Goal: Transaction & Acquisition: Book appointment/travel/reservation

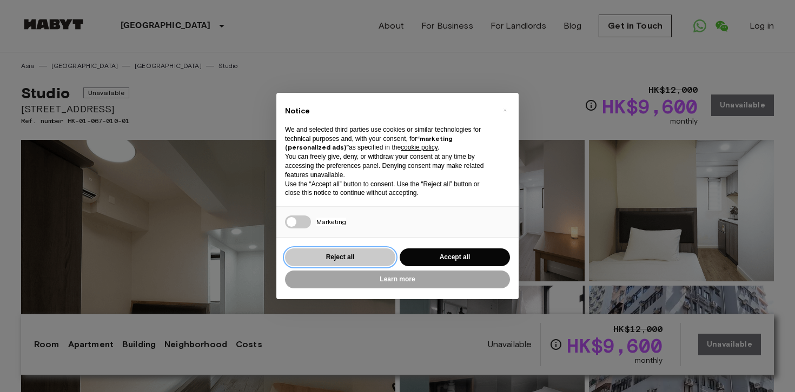
click at [371, 258] on button "Reject all" at bounding box center [340, 258] width 110 height 18
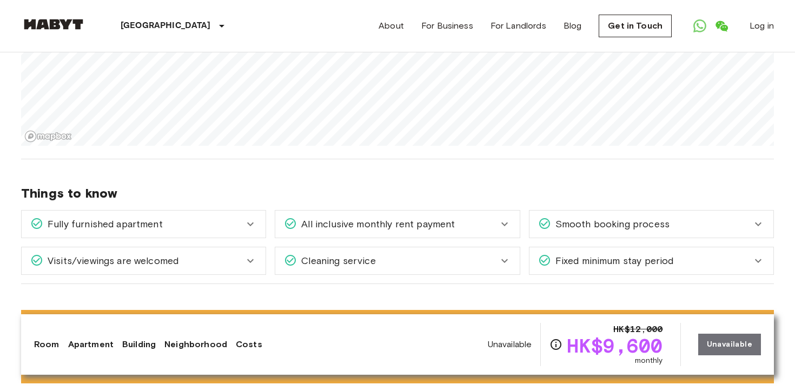
scroll to position [1196, 0]
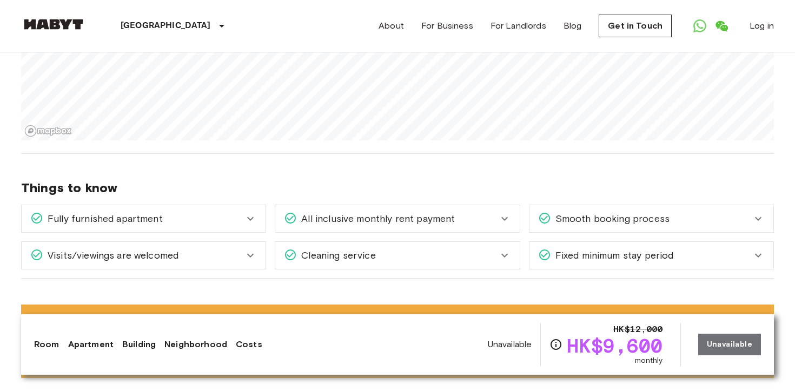
click at [236, 249] on div "Visits/viewings are welcomed" at bounding box center [137, 256] width 214 height 14
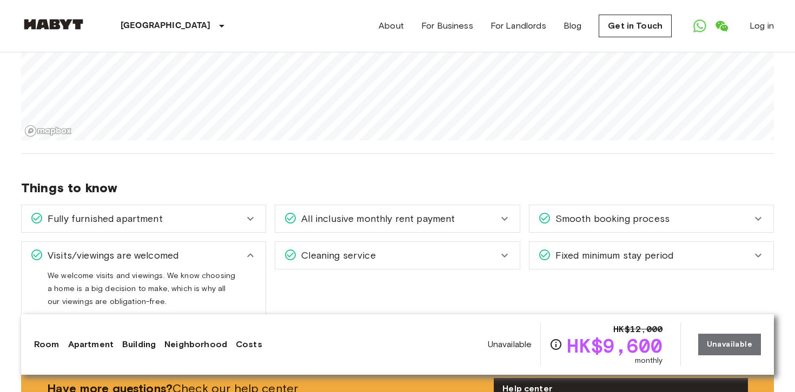
click at [387, 249] on div "Cleaning service" at bounding box center [391, 256] width 214 height 14
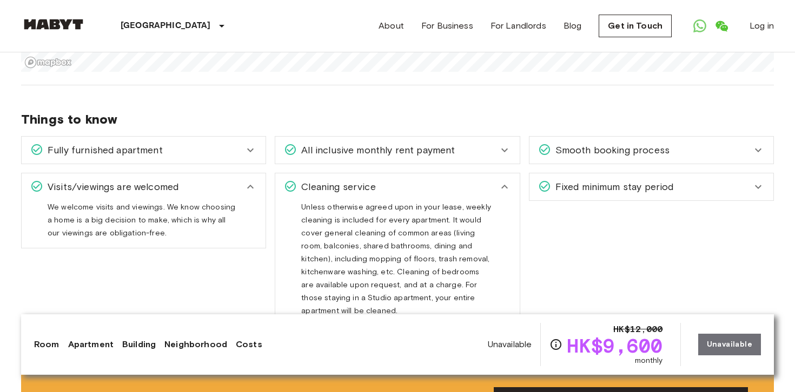
scroll to position [1265, 0]
click at [641, 176] on div "Fixed minimum stay period" at bounding box center [651, 186] width 244 height 27
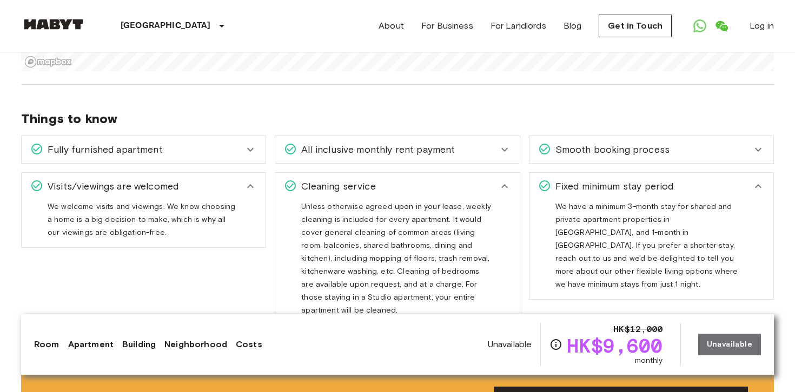
click at [686, 179] on div "Fixed minimum stay period" at bounding box center [645, 186] width 214 height 14
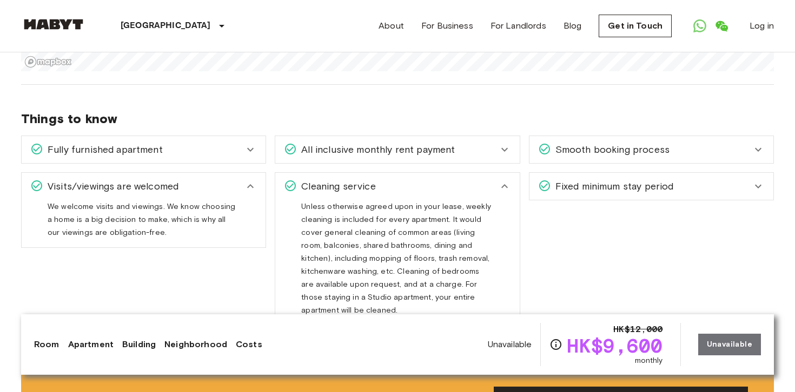
click at [457, 143] on div "All inclusive monthly rent payment" at bounding box center [391, 150] width 214 height 14
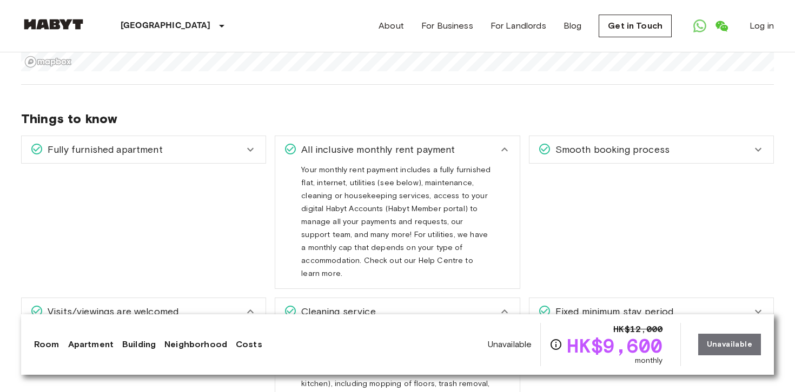
click at [464, 143] on div "All inclusive monthly rent payment" at bounding box center [391, 150] width 214 height 14
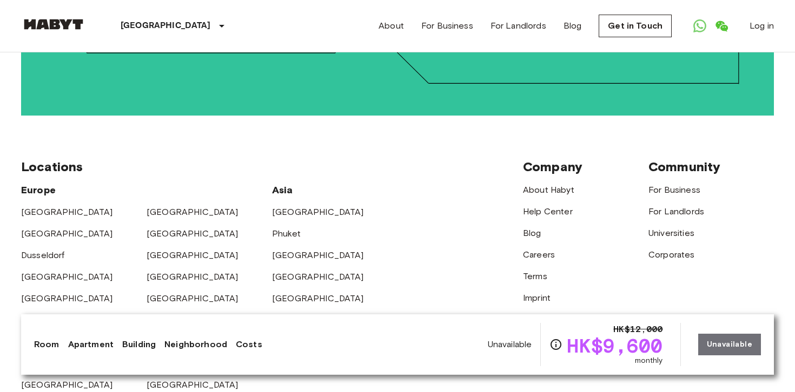
scroll to position [2774, 0]
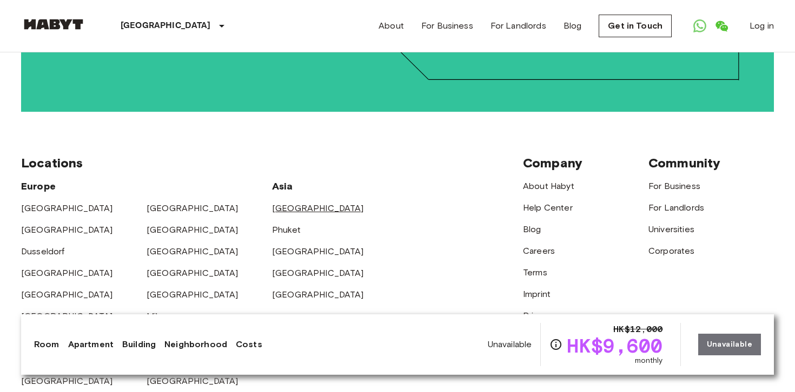
click at [305, 203] on link "[GEOGRAPHIC_DATA]" at bounding box center [318, 208] width 92 height 10
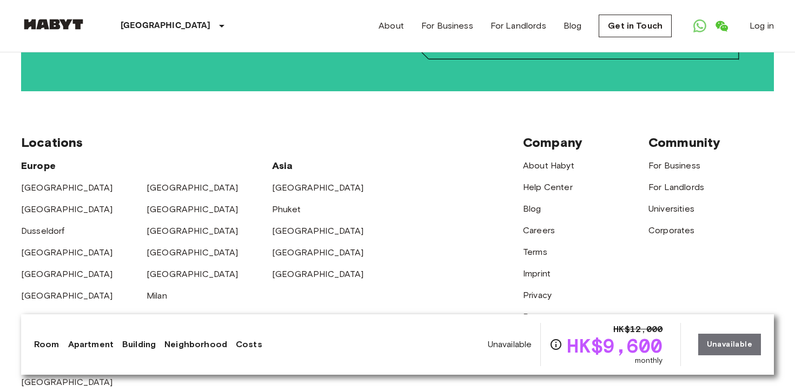
scroll to position [2794, 0]
click at [304, 183] on link "[GEOGRAPHIC_DATA]" at bounding box center [318, 188] width 92 height 10
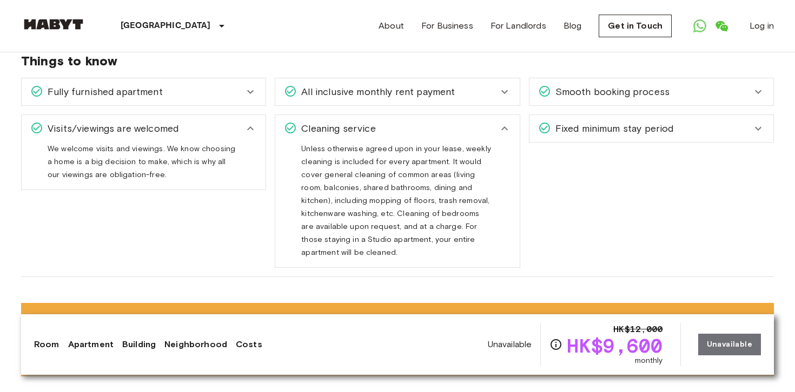
scroll to position [1322, 0]
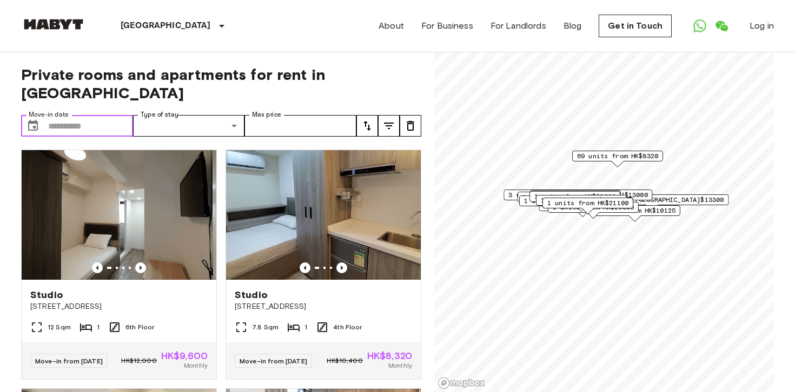
click at [105, 115] on input "Move-in date" at bounding box center [90, 126] width 85 height 22
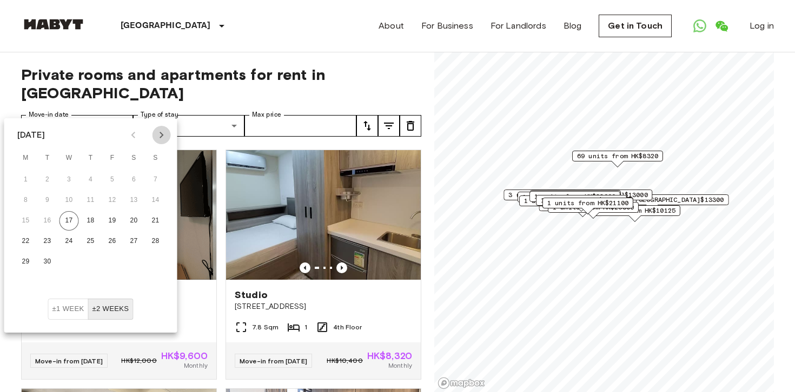
click at [162, 139] on icon "Next month" at bounding box center [161, 135] width 13 height 13
click at [92, 200] on button "9" at bounding box center [90, 200] width 19 height 19
type input "**********"
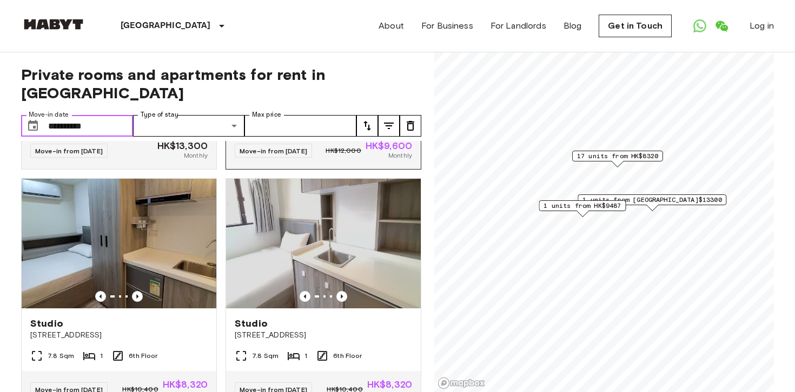
scroll to position [212, 0]
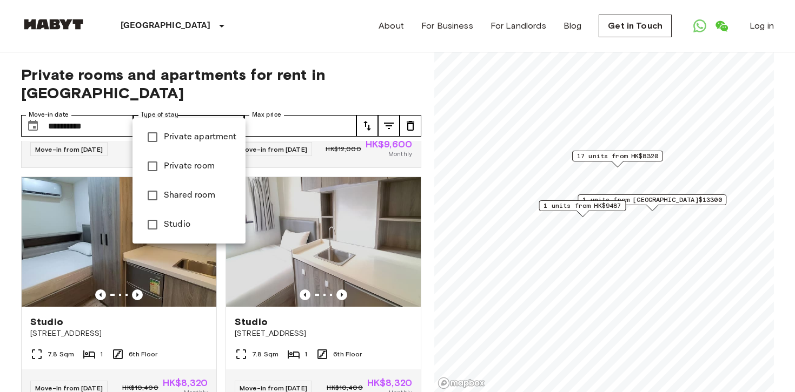
click at [228, 103] on div at bounding box center [397, 196] width 795 height 392
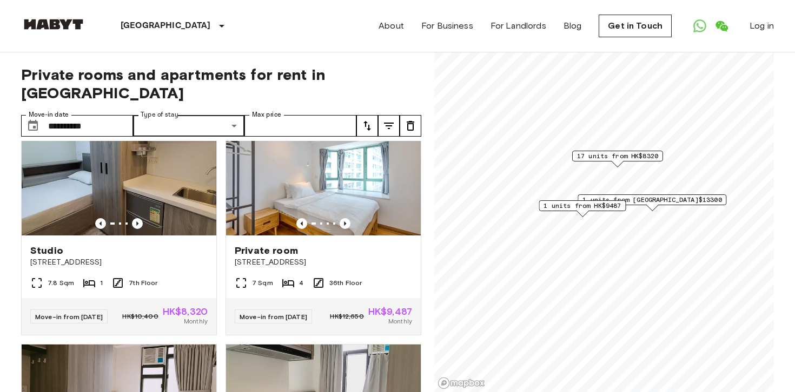
scroll to position [1232, 0]
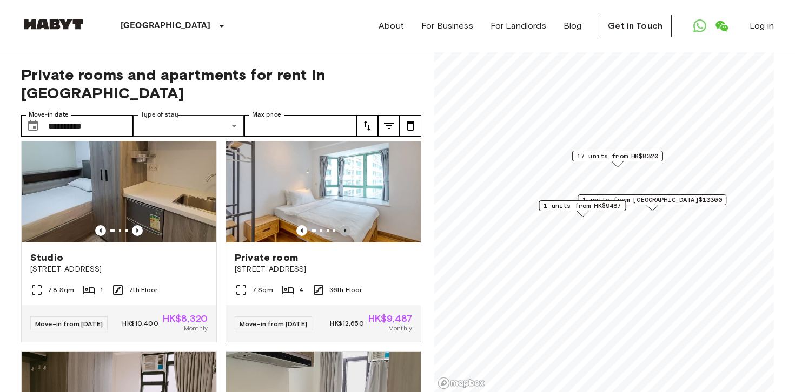
click at [347, 236] on icon "Previous image" at bounding box center [344, 230] width 11 height 11
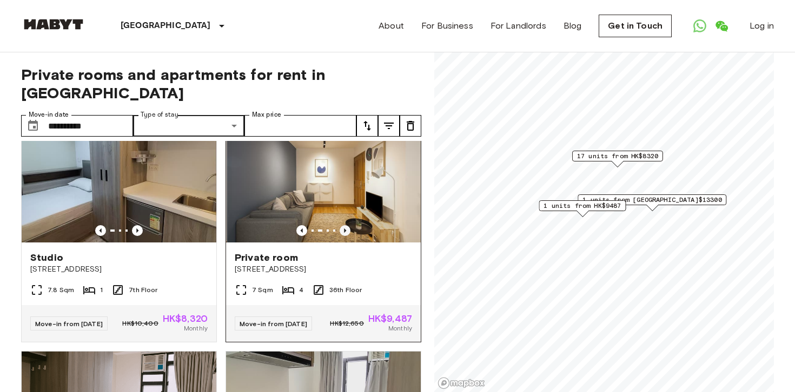
click at [347, 236] on icon "Previous image" at bounding box center [344, 230] width 11 height 11
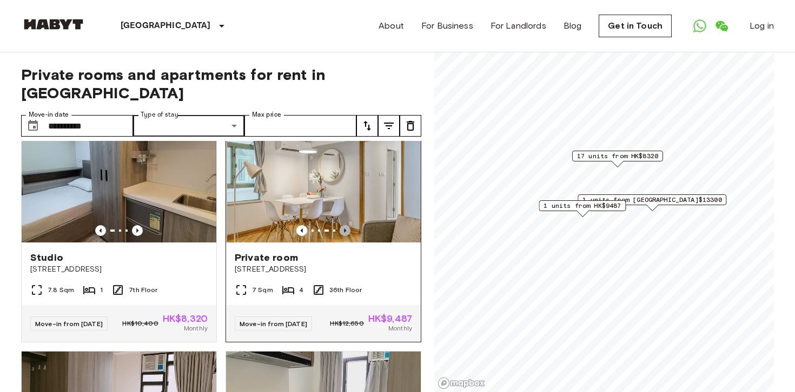
click at [347, 236] on icon "Previous image" at bounding box center [344, 230] width 11 height 11
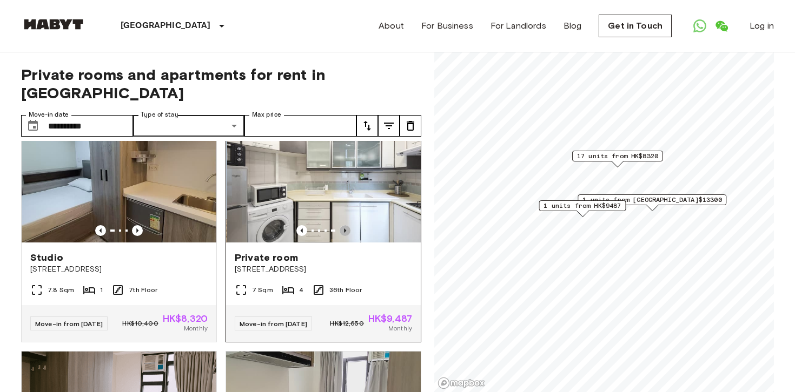
click at [347, 236] on icon "Previous image" at bounding box center [344, 230] width 11 height 11
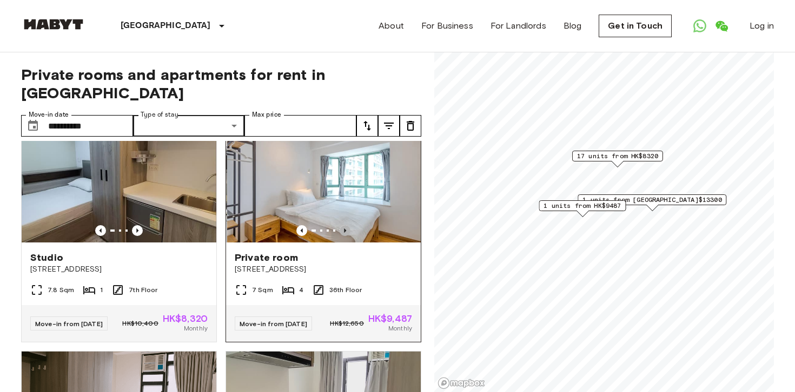
click at [347, 236] on icon "Previous image" at bounding box center [344, 230] width 11 height 11
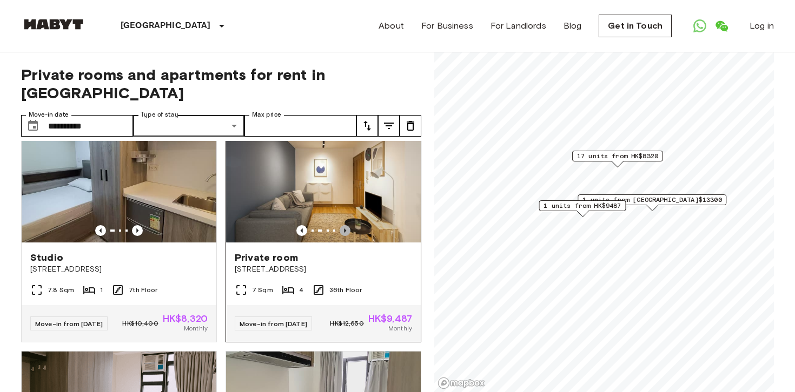
click at [347, 236] on icon "Previous image" at bounding box center [344, 230] width 11 height 11
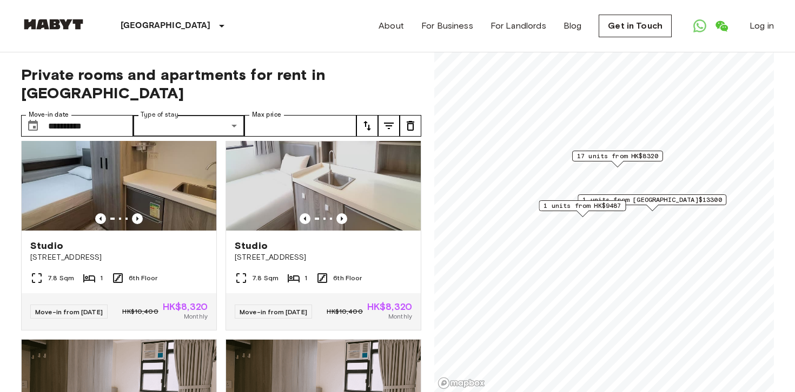
scroll to position [0, 0]
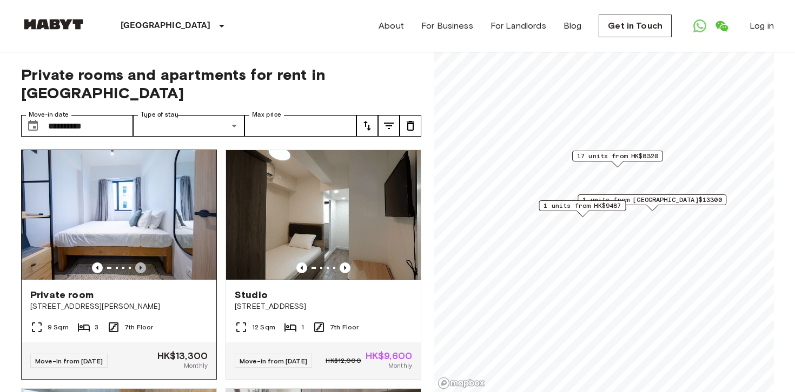
click at [139, 263] on icon "Previous image" at bounding box center [140, 268] width 11 height 11
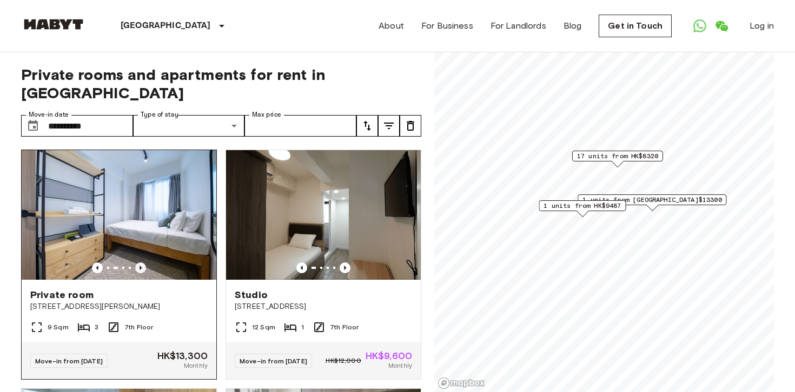
click at [139, 263] on icon "Previous image" at bounding box center [140, 268] width 11 height 11
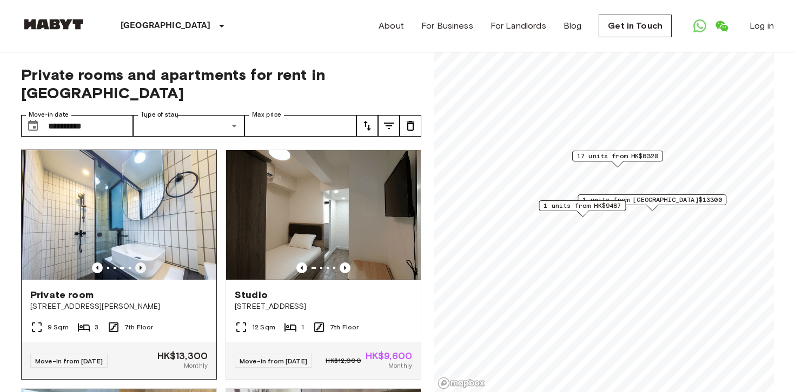
click at [139, 263] on icon "Previous image" at bounding box center [140, 268] width 11 height 11
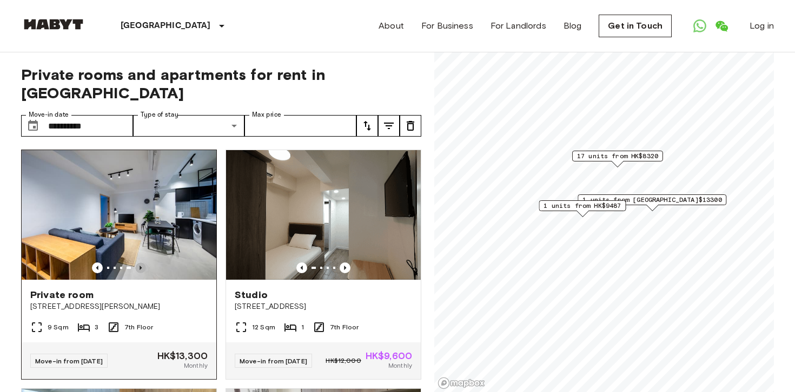
click at [139, 263] on icon "Previous image" at bounding box center [140, 268] width 11 height 11
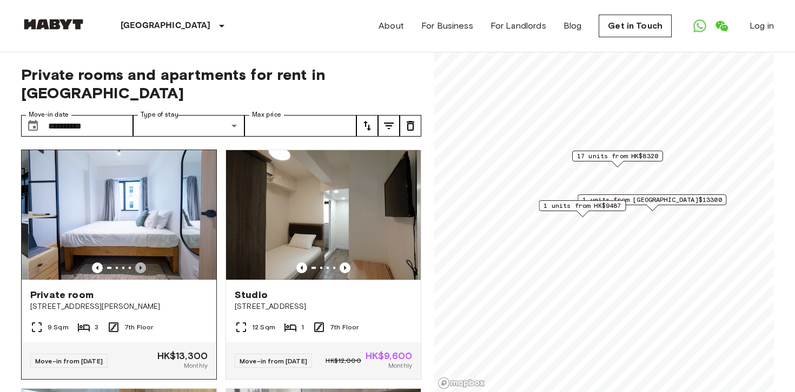
click at [139, 263] on icon "Previous image" at bounding box center [140, 268] width 11 height 11
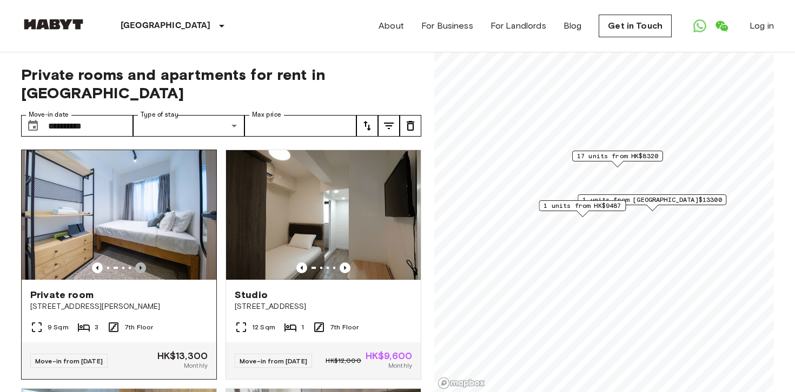
click at [139, 263] on icon "Previous image" at bounding box center [140, 268] width 11 height 11
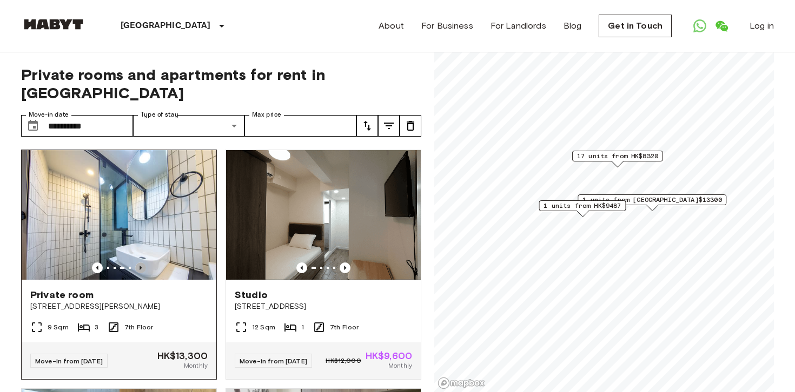
click at [139, 263] on icon "Previous image" at bounding box center [140, 268] width 11 height 11
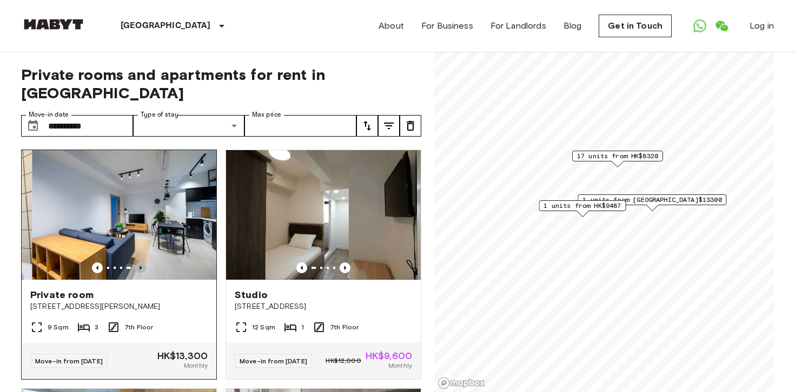
click at [139, 263] on icon "Previous image" at bounding box center [140, 268] width 11 height 11
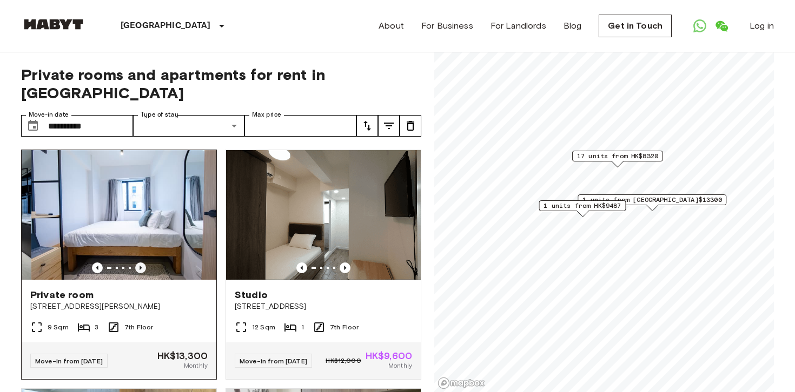
click at [139, 263] on icon "Previous image" at bounding box center [140, 268] width 11 height 11
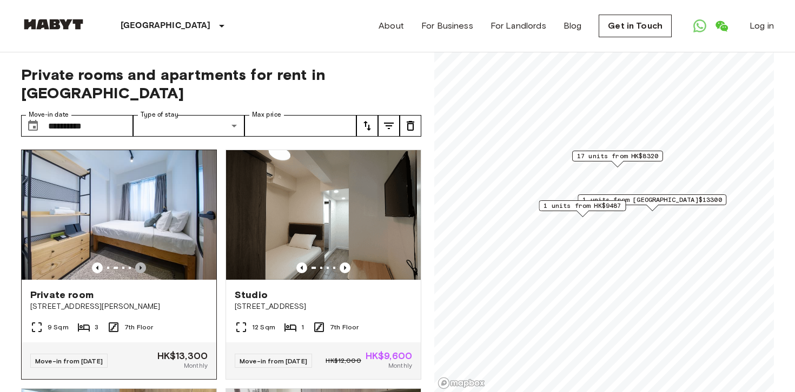
click at [139, 263] on icon "Previous image" at bounding box center [140, 268] width 11 height 11
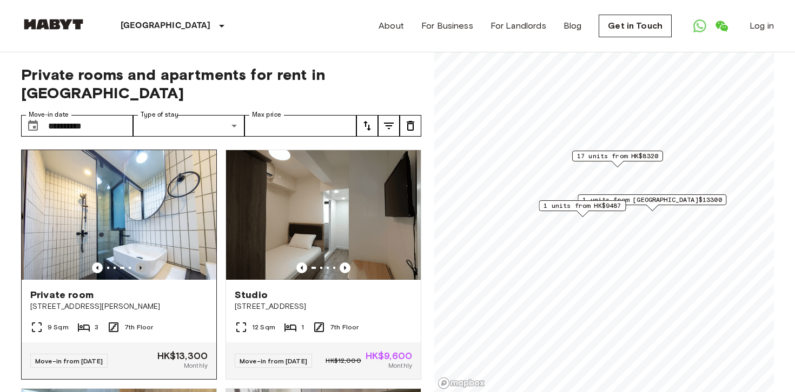
click at [139, 263] on icon "Previous image" at bounding box center [140, 268] width 11 height 11
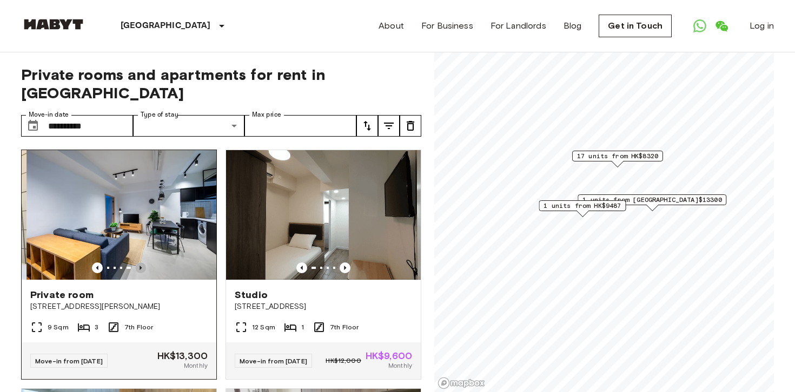
click at [139, 263] on icon "Previous image" at bounding box center [140, 268] width 11 height 11
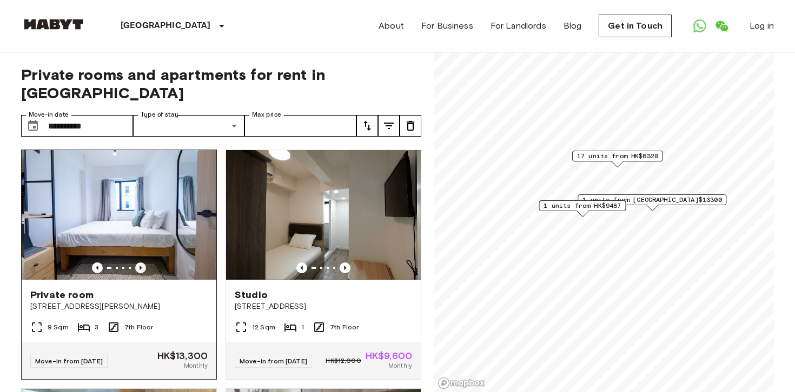
click at [139, 263] on icon "Previous image" at bounding box center [140, 268] width 11 height 11
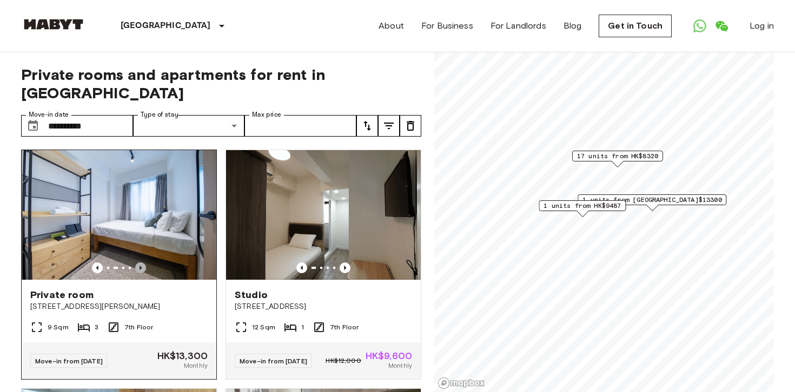
click at [139, 263] on icon "Previous image" at bounding box center [140, 268] width 11 height 11
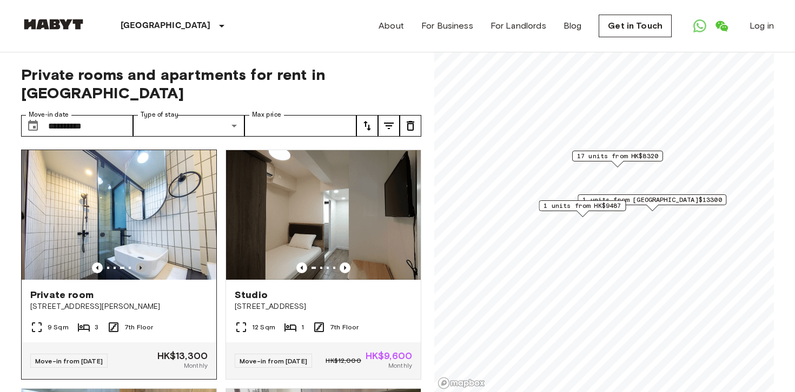
click at [139, 263] on icon "Previous image" at bounding box center [140, 268] width 11 height 11
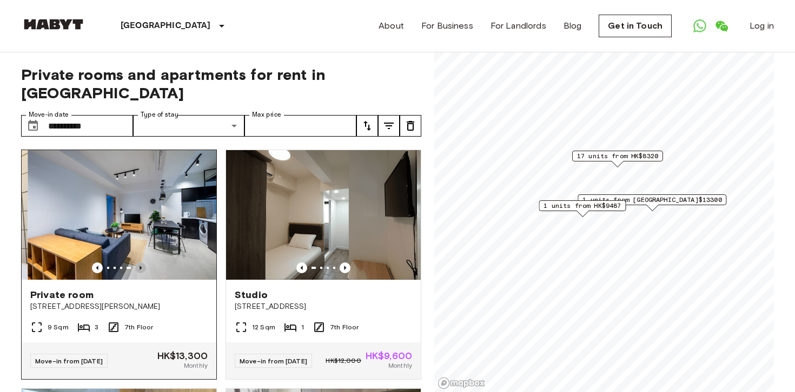
click at [139, 263] on icon "Previous image" at bounding box center [140, 268] width 11 height 11
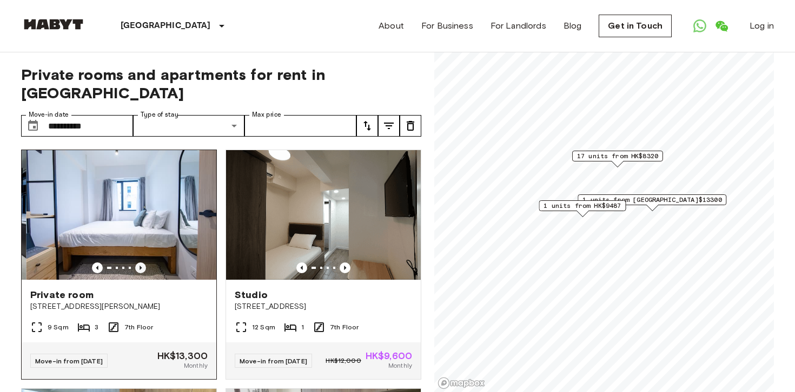
click at [139, 263] on icon "Previous image" at bounding box center [140, 268] width 11 height 11
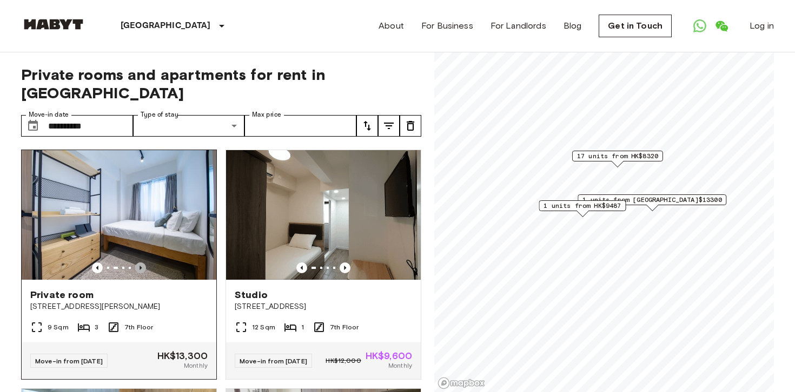
click at [139, 263] on icon "Previous image" at bounding box center [140, 268] width 11 height 11
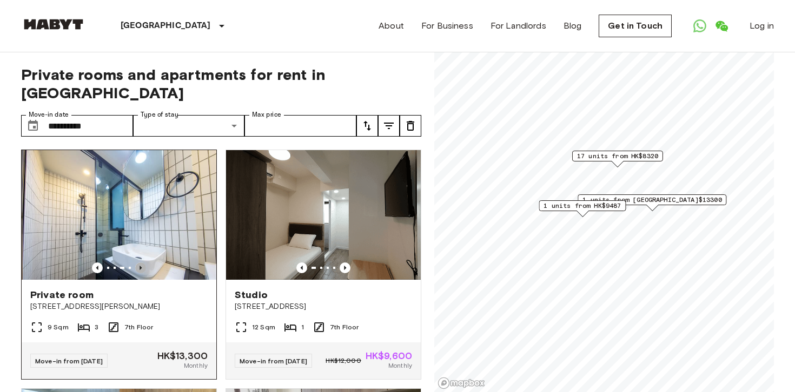
click at [139, 263] on icon "Previous image" at bounding box center [140, 268] width 11 height 11
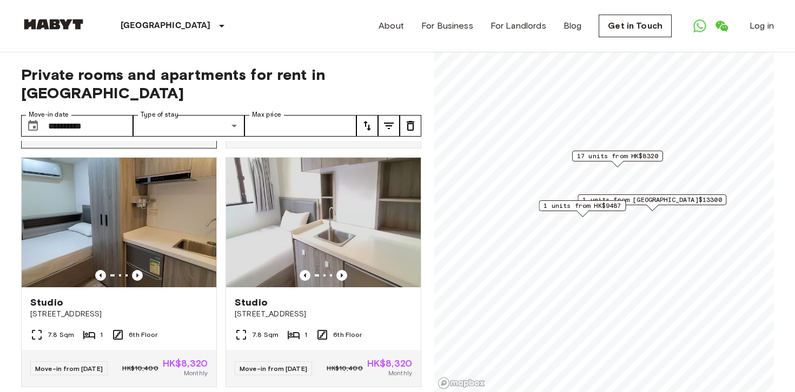
scroll to position [230, 0]
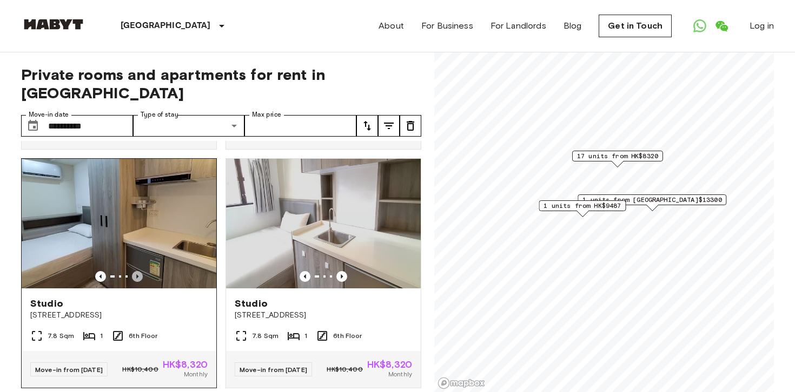
click at [136, 271] on icon "Previous image" at bounding box center [137, 276] width 11 height 11
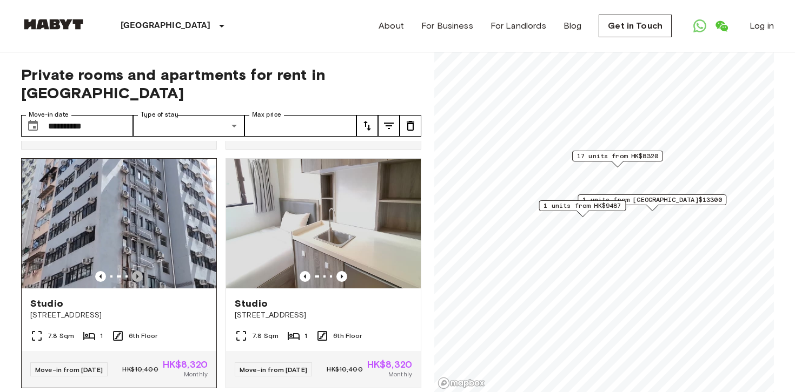
click at [136, 271] on icon "Previous image" at bounding box center [137, 276] width 11 height 11
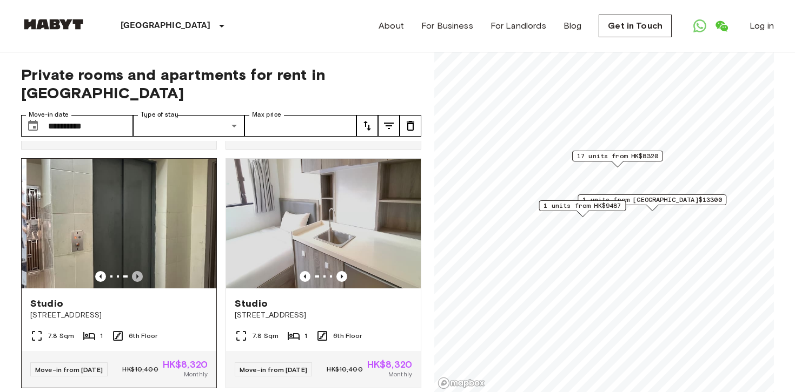
click at [136, 271] on icon "Previous image" at bounding box center [137, 276] width 11 height 11
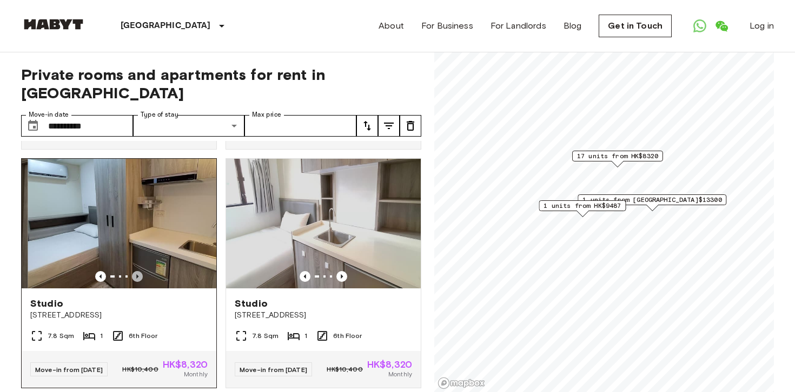
click at [136, 271] on icon "Previous image" at bounding box center [137, 276] width 11 height 11
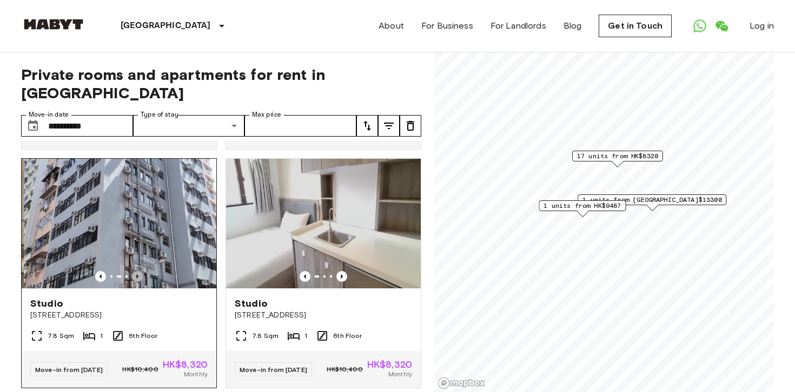
click at [136, 271] on icon "Previous image" at bounding box center [137, 276] width 11 height 11
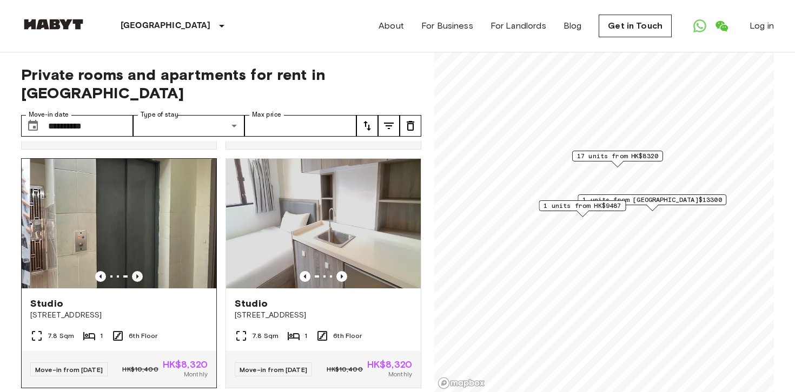
click at [136, 271] on icon "Previous image" at bounding box center [137, 276] width 11 height 11
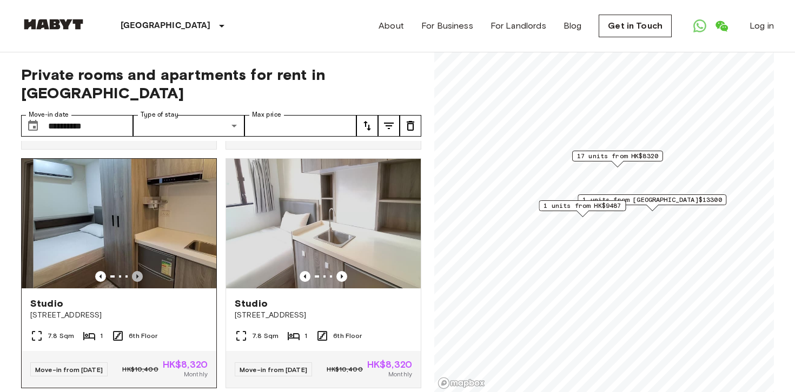
click at [136, 271] on icon "Previous image" at bounding box center [137, 276] width 11 height 11
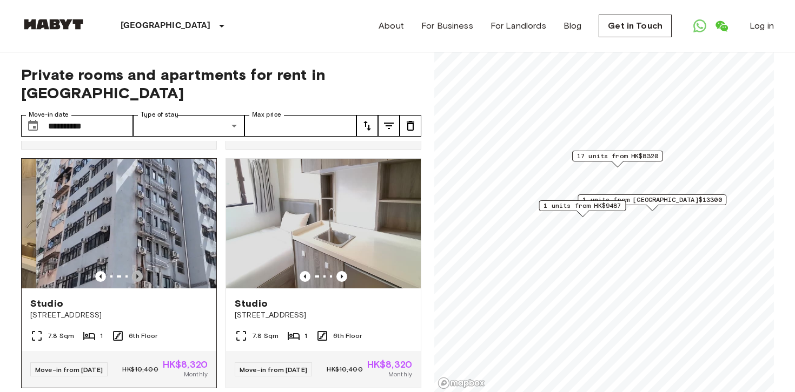
click at [136, 271] on icon "Previous image" at bounding box center [137, 276] width 11 height 11
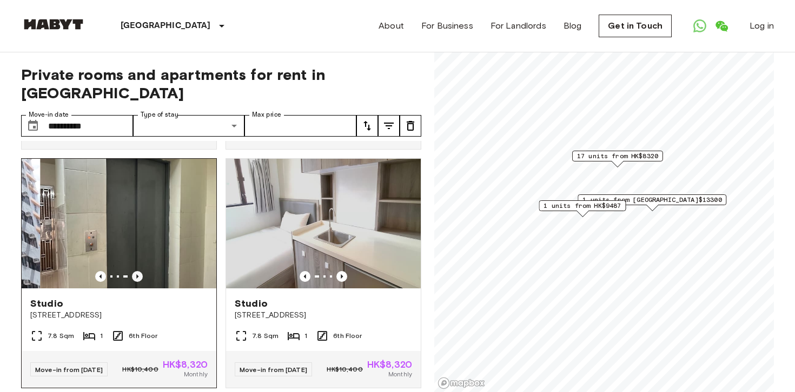
click at [136, 271] on icon "Previous image" at bounding box center [137, 276] width 11 height 11
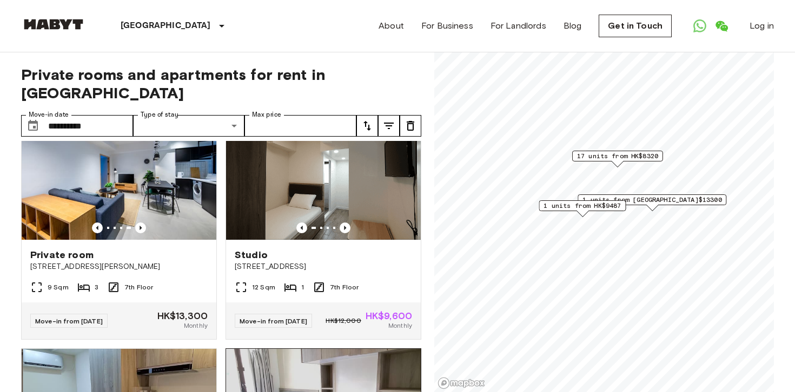
scroll to position [0, 0]
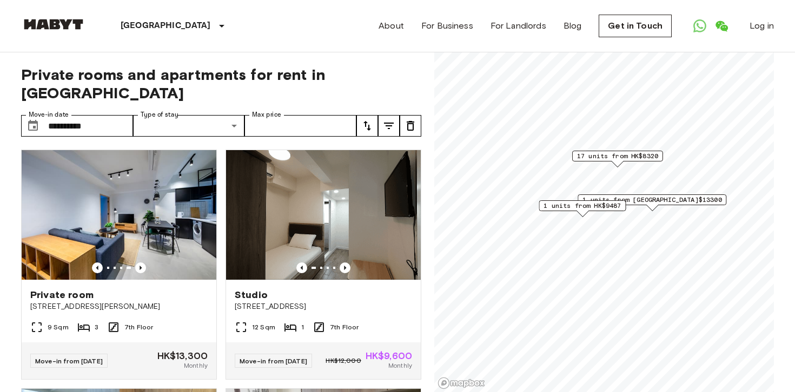
click at [348, 36] on div "[GEOGRAPHIC_DATA] [GEOGRAPHIC_DATA] [GEOGRAPHIC_DATA] [GEOGRAPHIC_DATA] [GEOGRA…" at bounding box center [397, 26] width 752 height 52
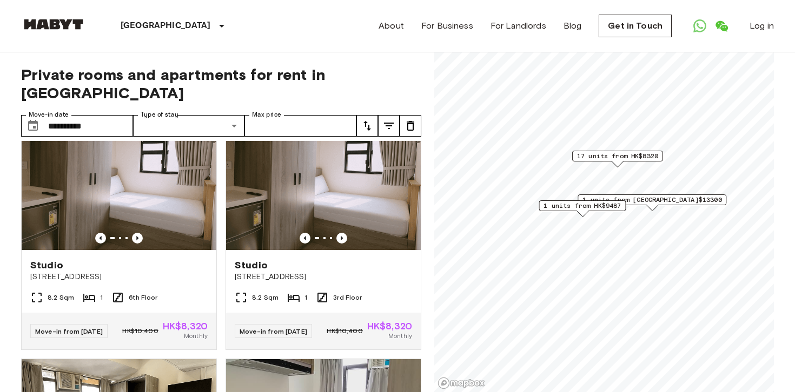
scroll to position [508, 0]
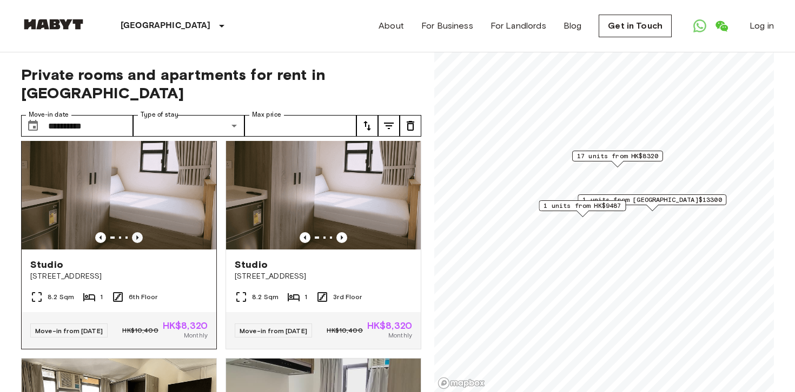
click at [138, 236] on icon "Previous image" at bounding box center [137, 237] width 11 height 11
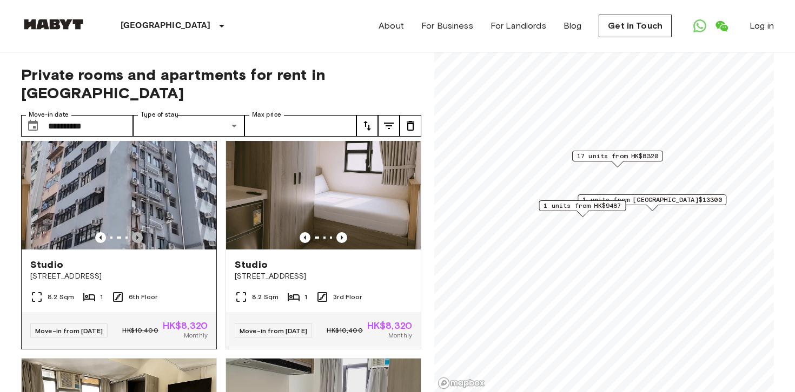
click at [138, 236] on icon "Previous image" at bounding box center [137, 237] width 11 height 11
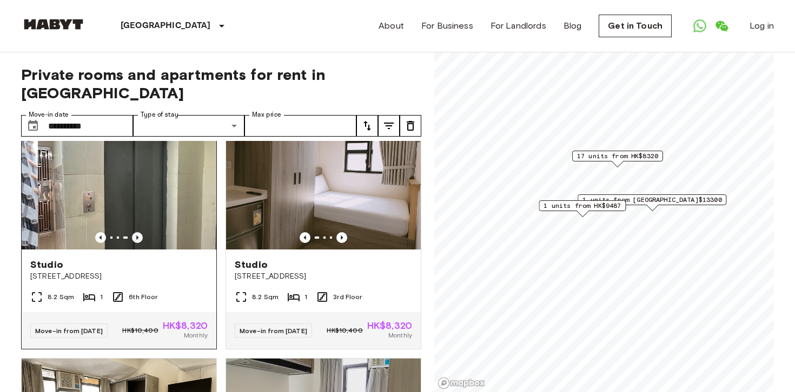
click at [138, 236] on icon "Previous image" at bounding box center [137, 237] width 11 height 11
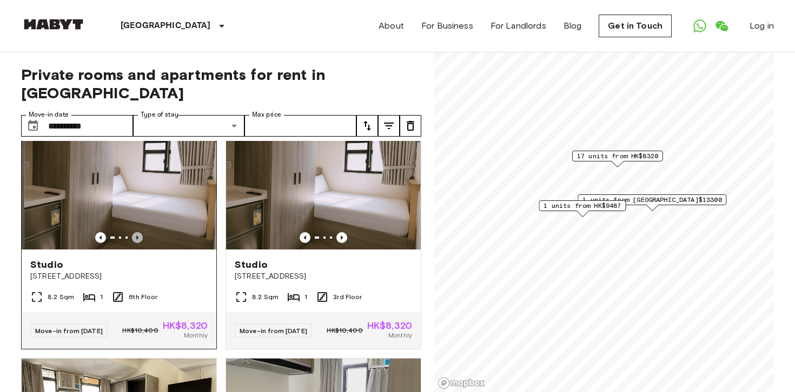
click at [138, 236] on icon "Previous image" at bounding box center [137, 237] width 11 height 11
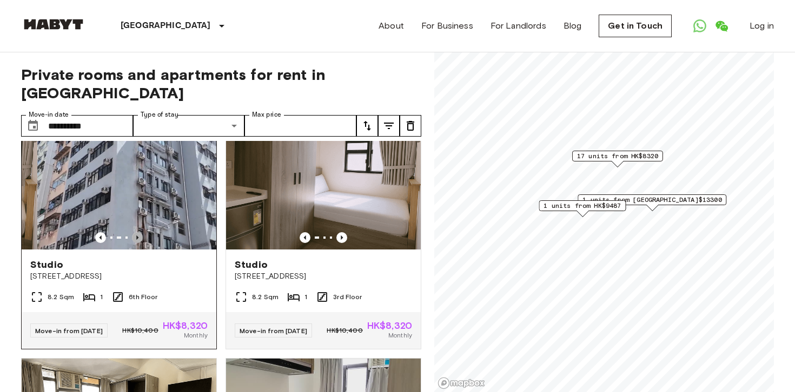
click at [138, 236] on icon "Previous image" at bounding box center [137, 237] width 11 height 11
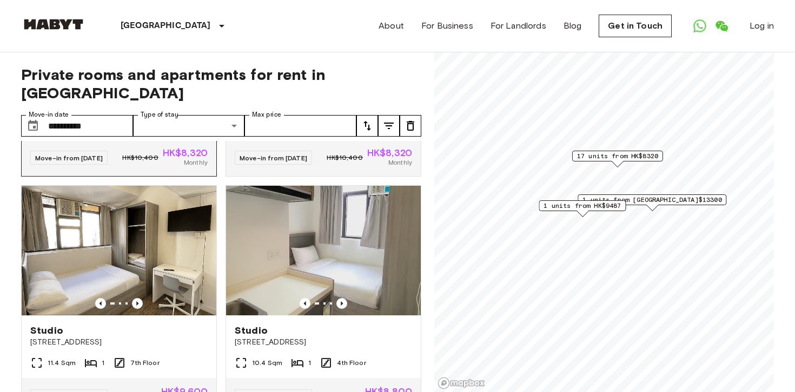
scroll to position [683, 0]
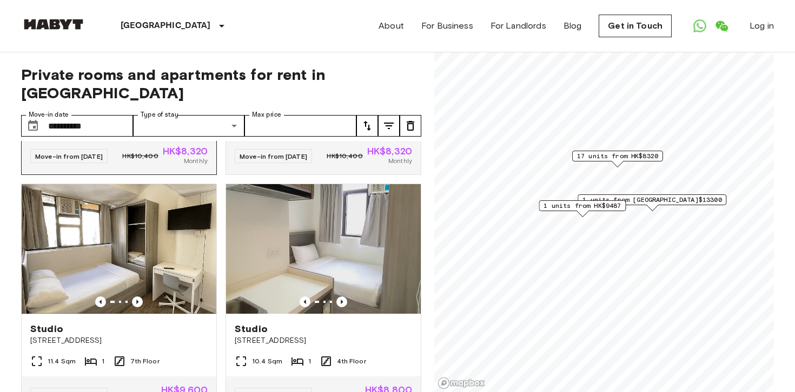
click at [163, 172] on div "Move-in from [DATE] HK$10,400 HK$8,320 Monthly" at bounding box center [119, 156] width 195 height 37
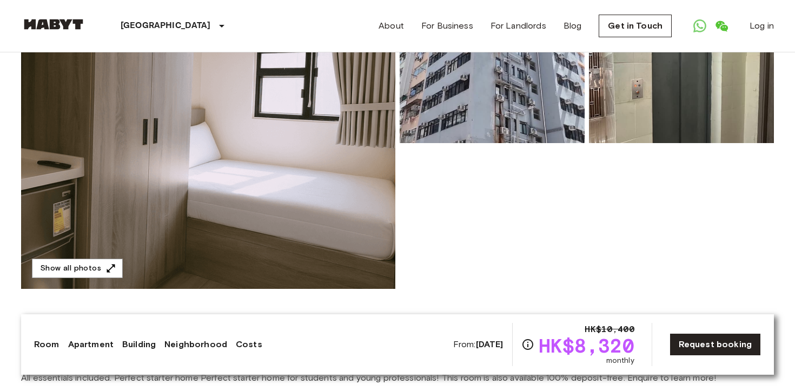
scroll to position [141, 0]
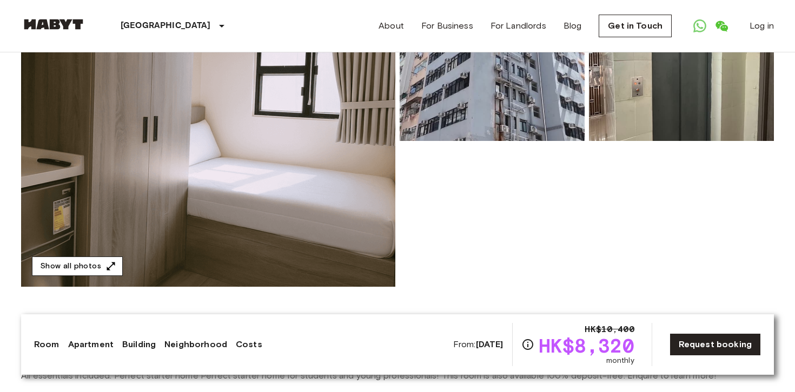
click at [109, 262] on icon "button" at bounding box center [110, 266] width 11 height 11
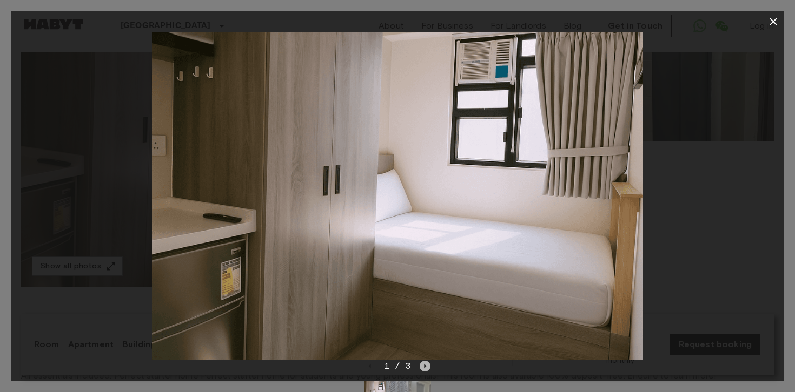
click at [425, 367] on icon "Next image" at bounding box center [425, 366] width 2 height 4
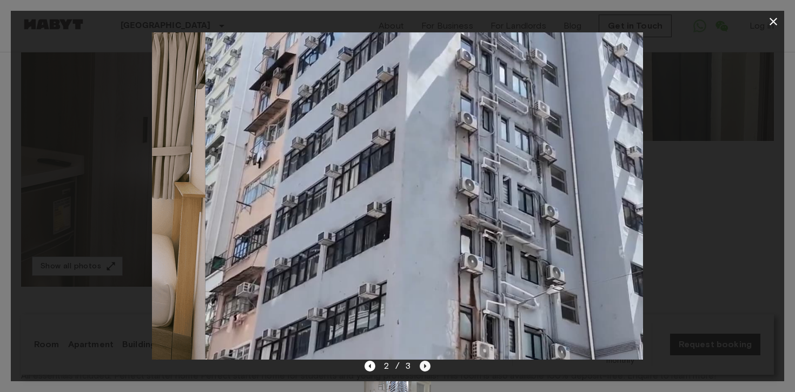
click at [425, 367] on icon "Next image" at bounding box center [425, 366] width 2 height 4
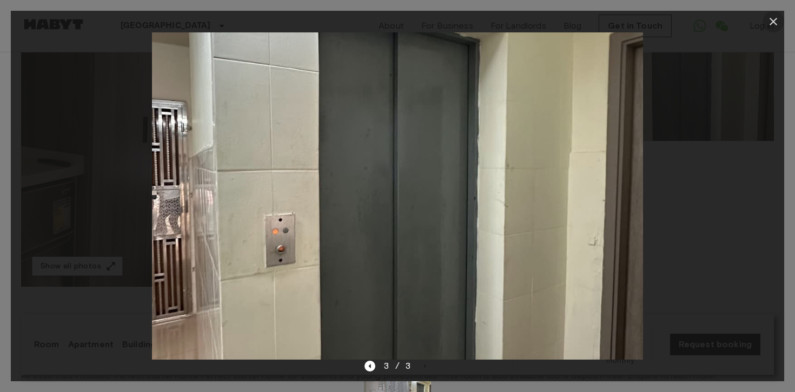
click at [773, 23] on icon "button" at bounding box center [772, 21] width 13 height 13
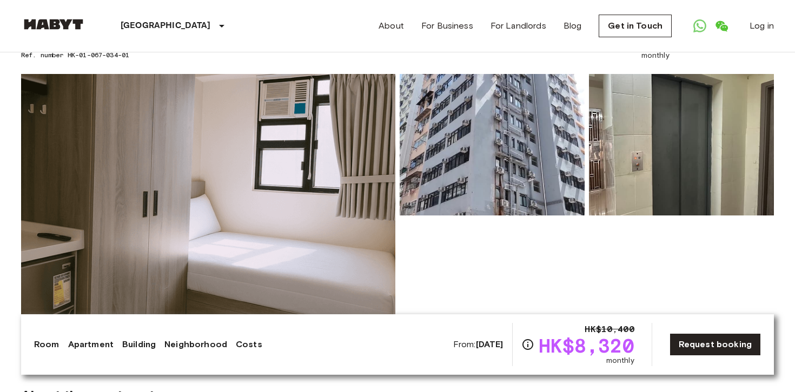
scroll to position [0, 0]
